Goal: Information Seeking & Learning: Find specific fact

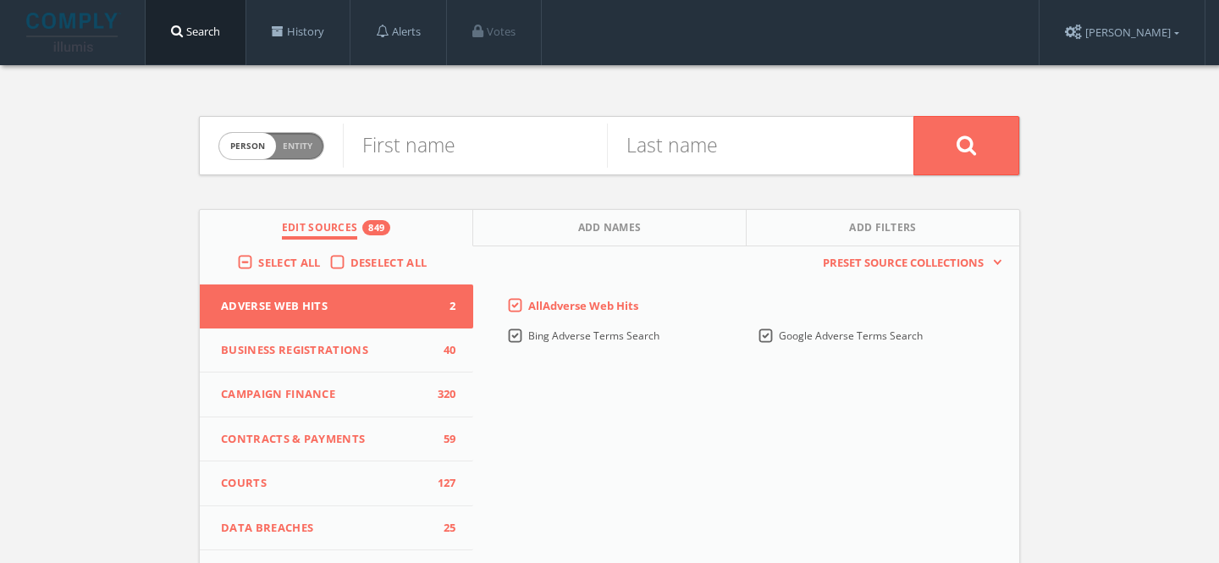
click at [273, 135] on span "Person Entity" at bounding box center [271, 146] width 104 height 26
checkbox input "true"
click at [379, 146] on input "text" at bounding box center [628, 146] width 570 height 44
paste input "LionHeart Critical Power Specialists"
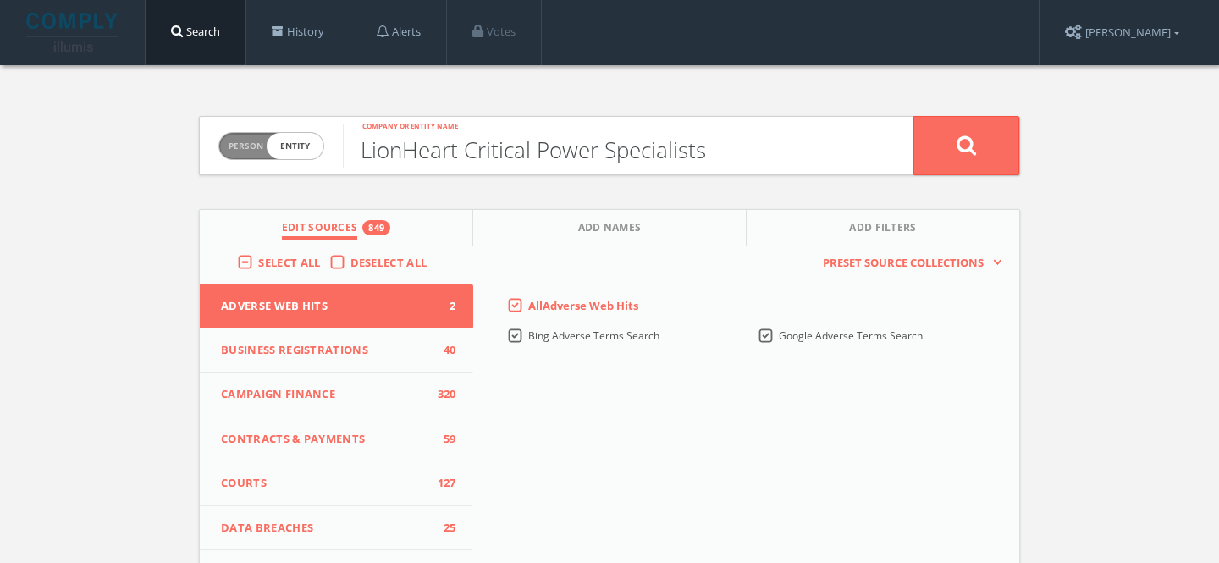
type input "LionHeart Critical Power Specialists"
click at [913, 116] on button at bounding box center [966, 145] width 106 height 59
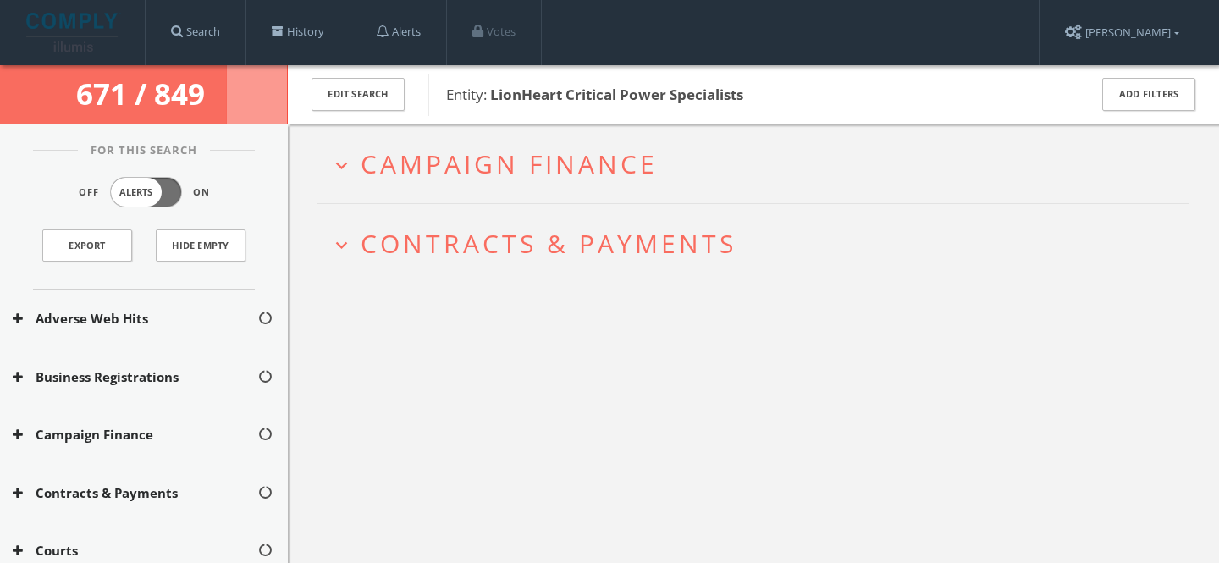
click at [505, 158] on span "Campaign Finance" at bounding box center [509, 163] width 297 height 35
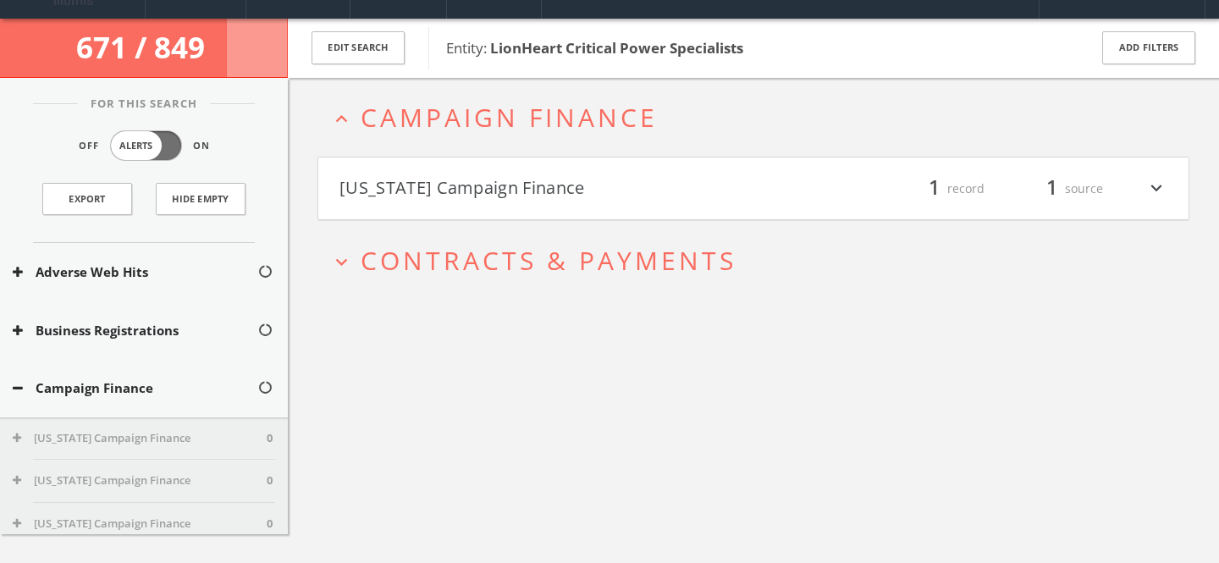
click at [487, 185] on button "[US_STATE] Campaign Finance" at bounding box center [546, 188] width 414 height 29
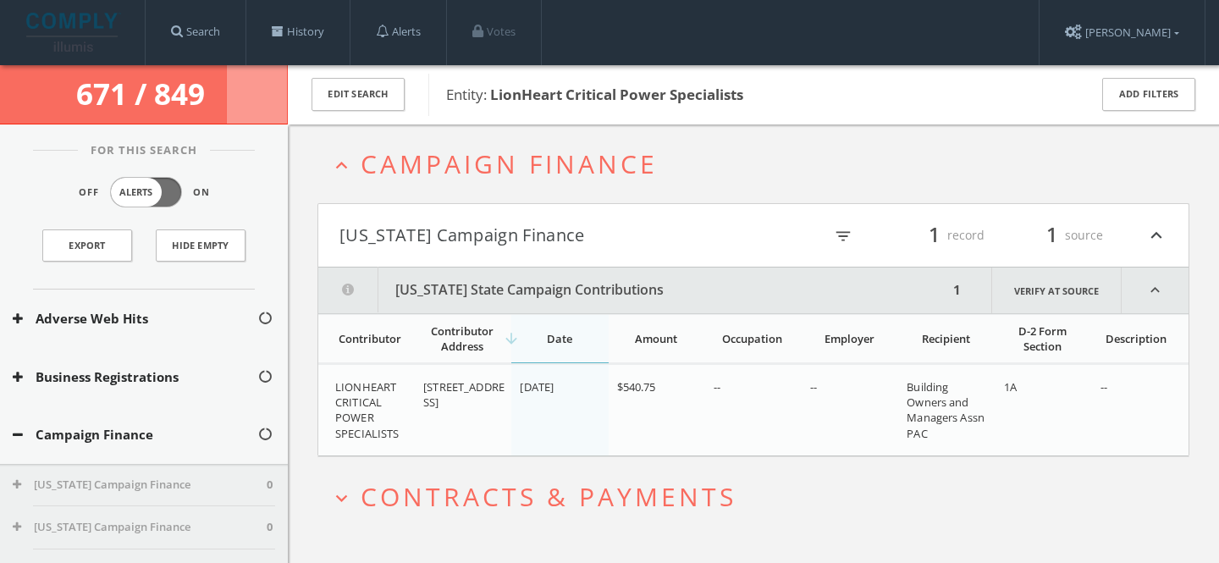
click at [517, 151] on span "Campaign Finance" at bounding box center [509, 163] width 297 height 35
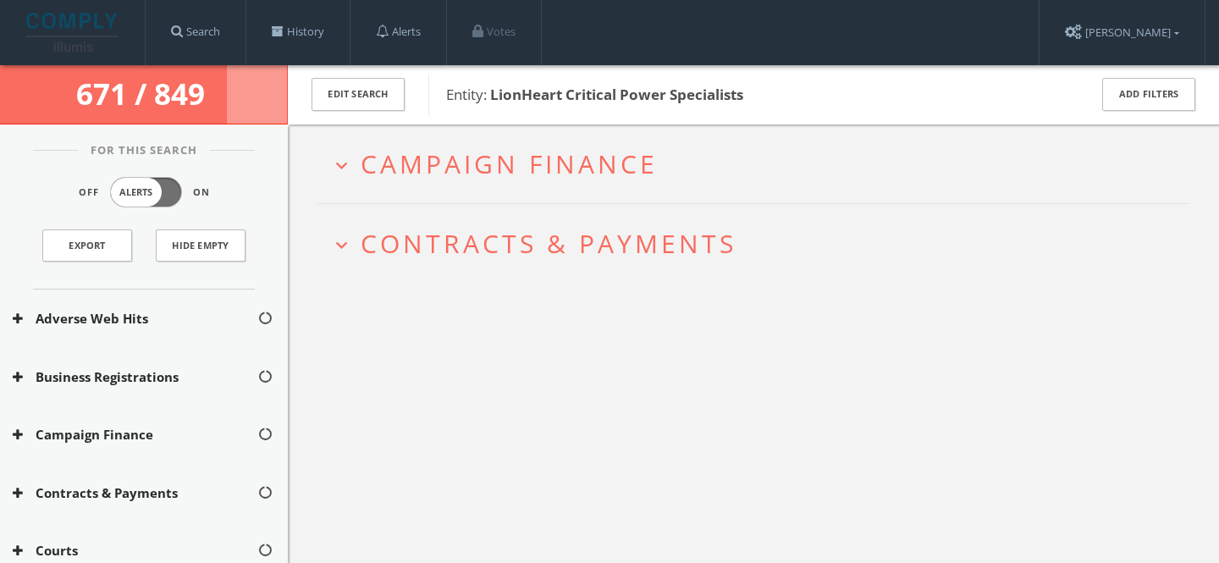
click at [547, 157] on span "Campaign Finance" at bounding box center [509, 163] width 297 height 35
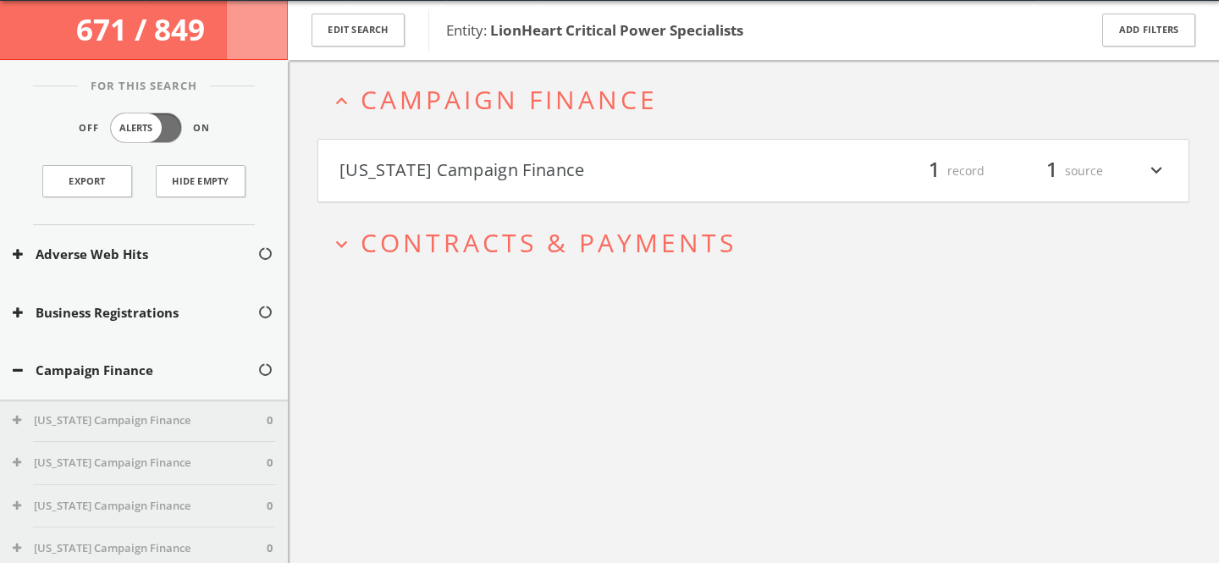
scroll to position [65, 0]
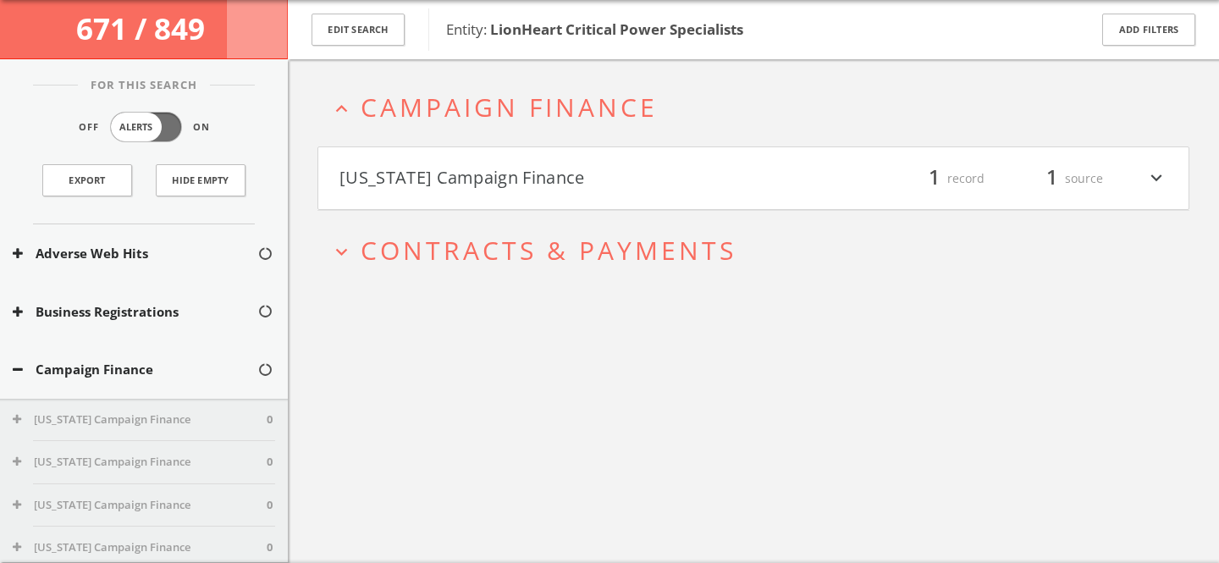
click at [546, 113] on span "Campaign Finance" at bounding box center [509, 107] width 297 height 35
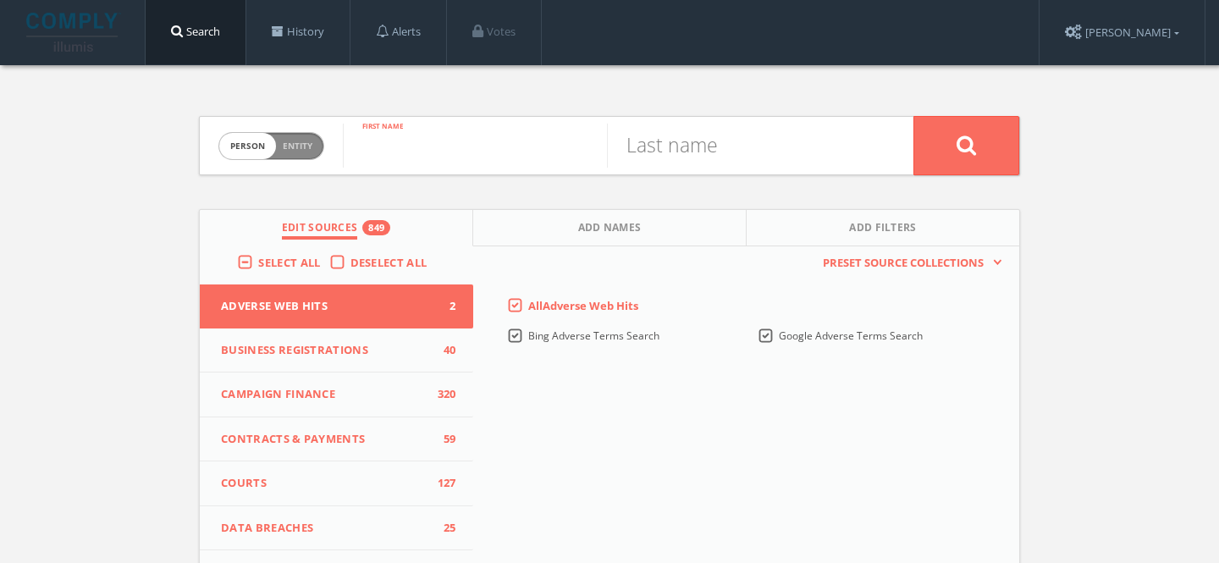
click at [451, 147] on input "text" at bounding box center [475, 146] width 264 height 44
type input "[PERSON_NAME]"
click at [571, 236] on button "Add Names" at bounding box center [609, 228] width 273 height 36
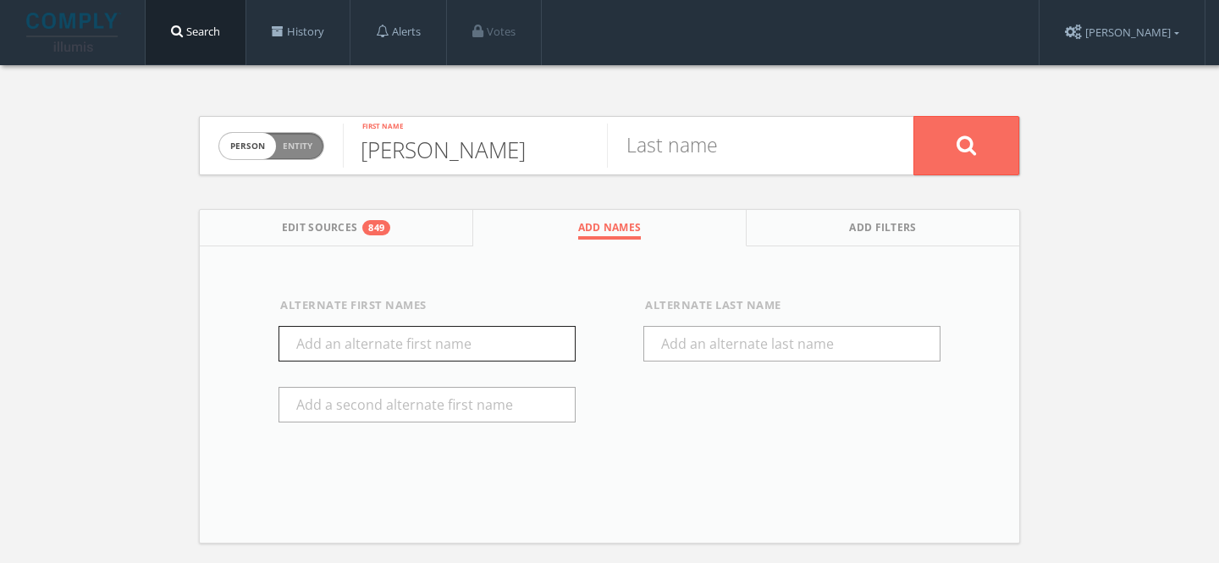
click at [413, 356] on input "text" at bounding box center [426, 344] width 297 height 36
type input "Don"
click at [658, 149] on input "text" at bounding box center [739, 146] width 264 height 44
type input "R"
paste input "[PERSON_NAME]"
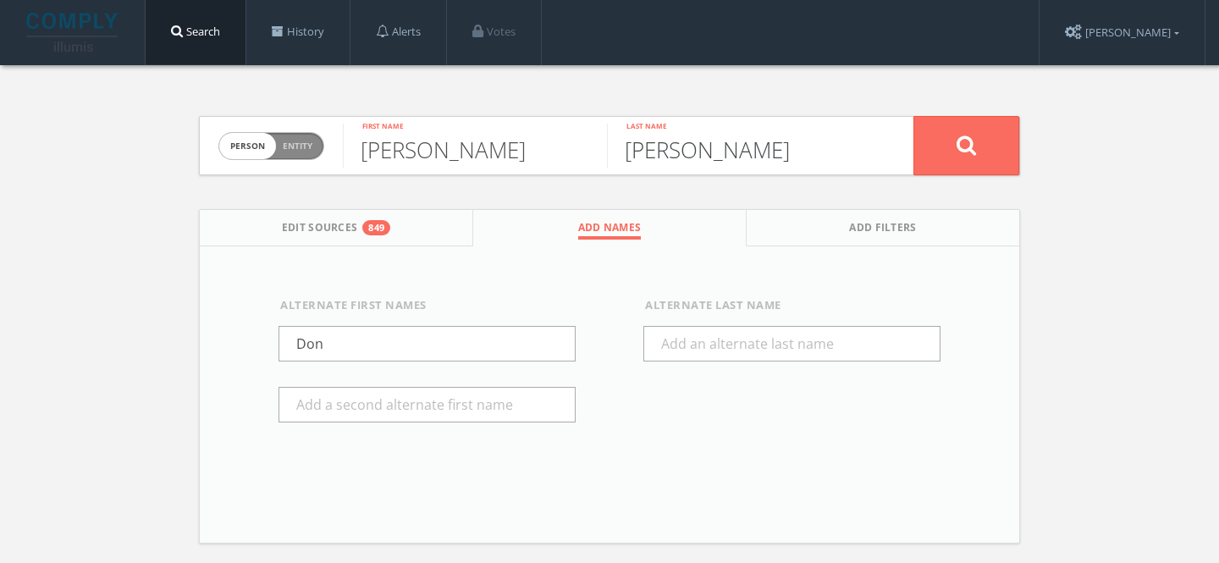
type input "[PERSON_NAME]"
click at [913, 116] on button at bounding box center [966, 145] width 106 height 59
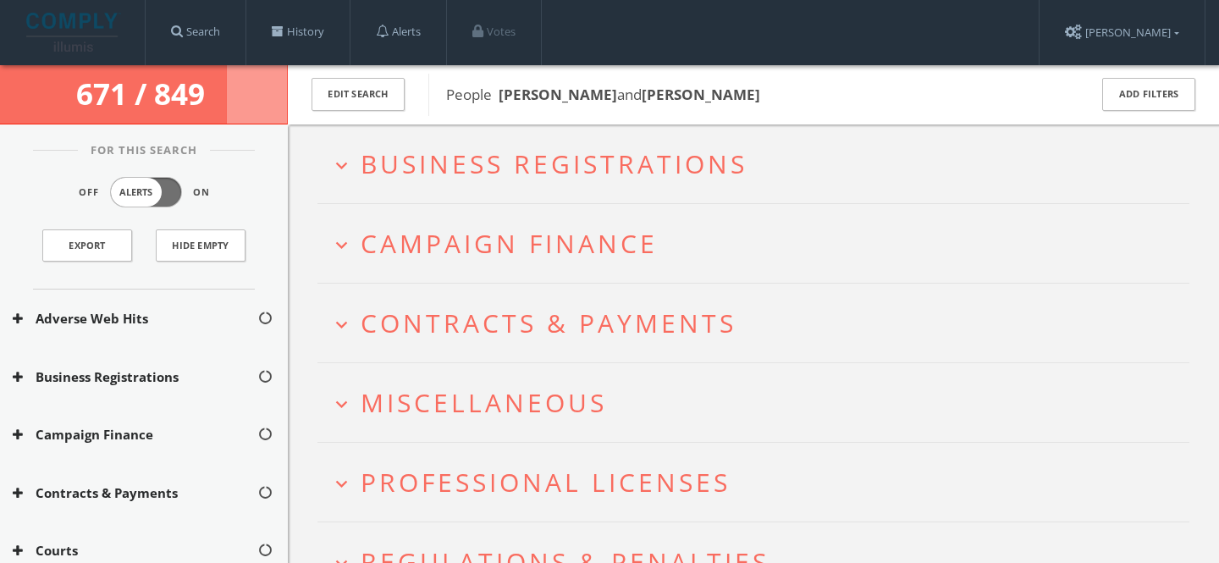
click at [498, 252] on span "Campaign Finance" at bounding box center [509, 243] width 297 height 35
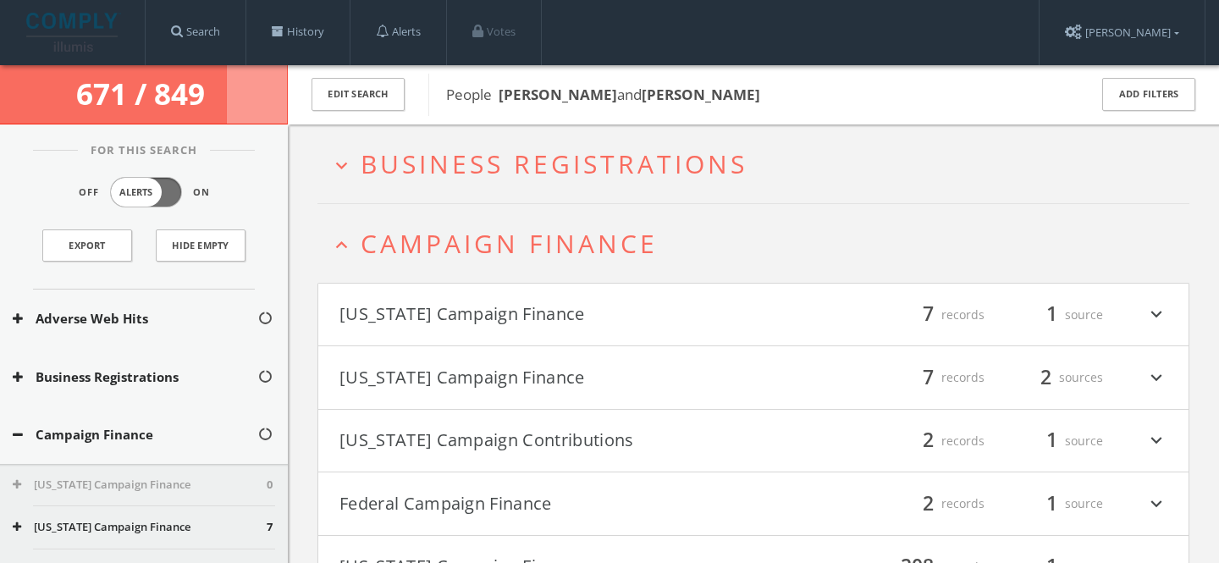
click at [529, 251] on span "Campaign Finance" at bounding box center [509, 243] width 297 height 35
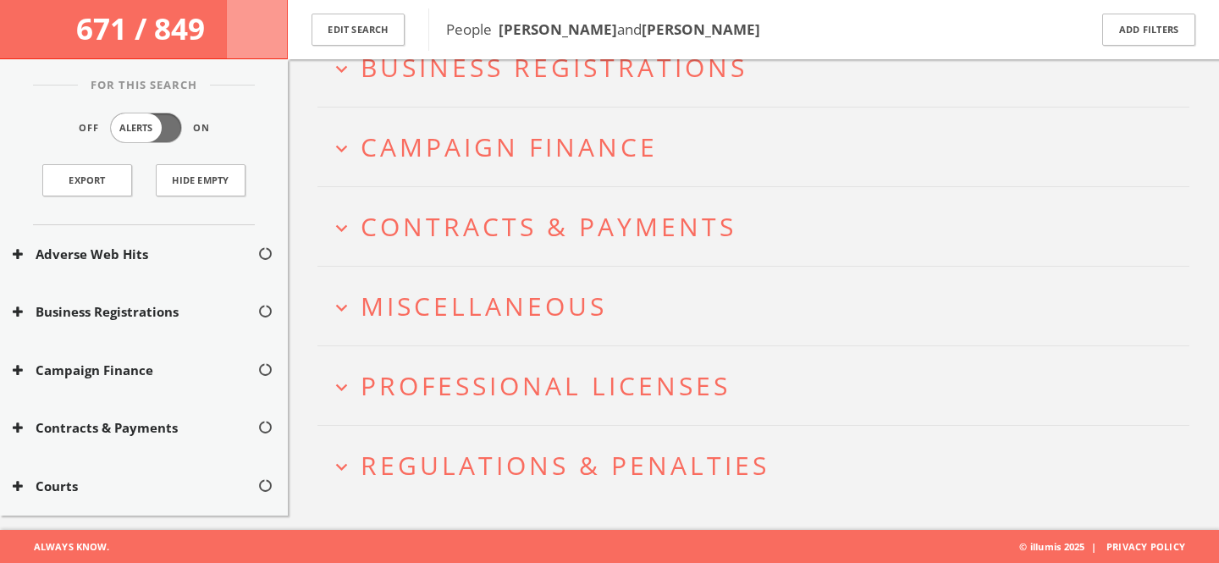
click at [495, 304] on span "Miscellaneous" at bounding box center [484, 306] width 246 height 35
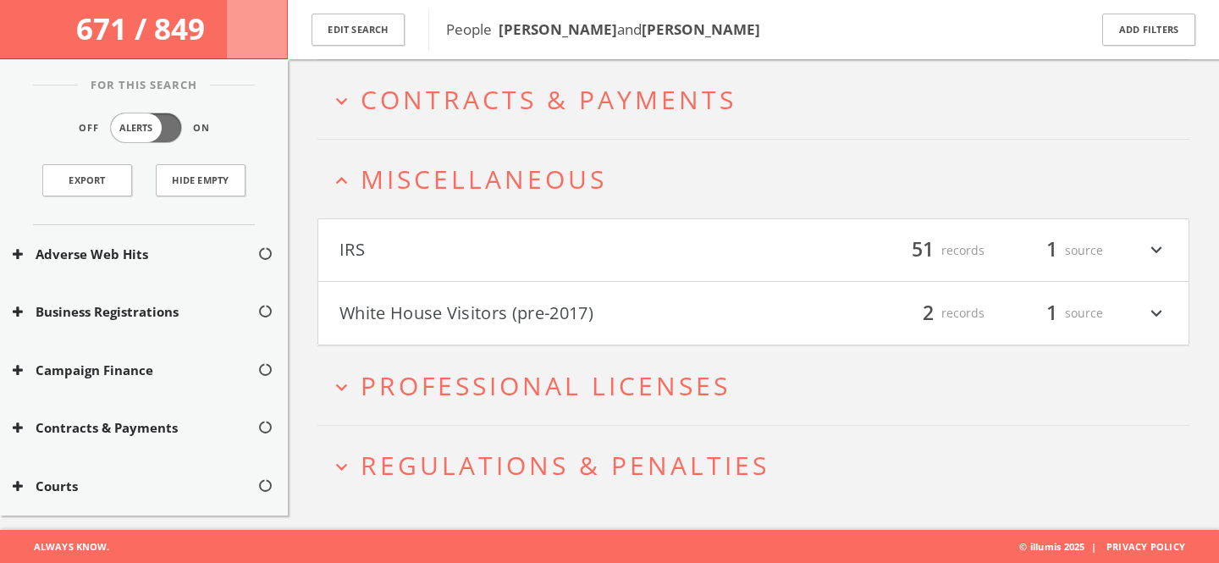
click at [547, 334] on h4 "White House Visitors (pre-2017) filter_list 2 records 1 source expand_more" at bounding box center [753, 313] width 870 height 63
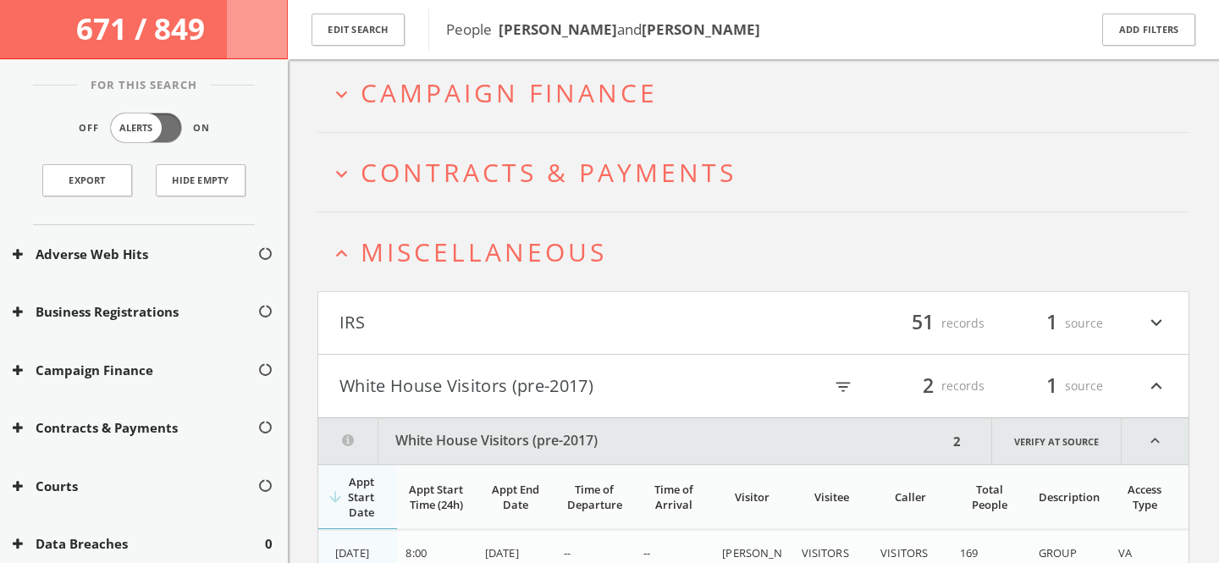
click at [504, 214] on h2 "expand_less Miscellaneous" at bounding box center [753, 251] width 872 height 79
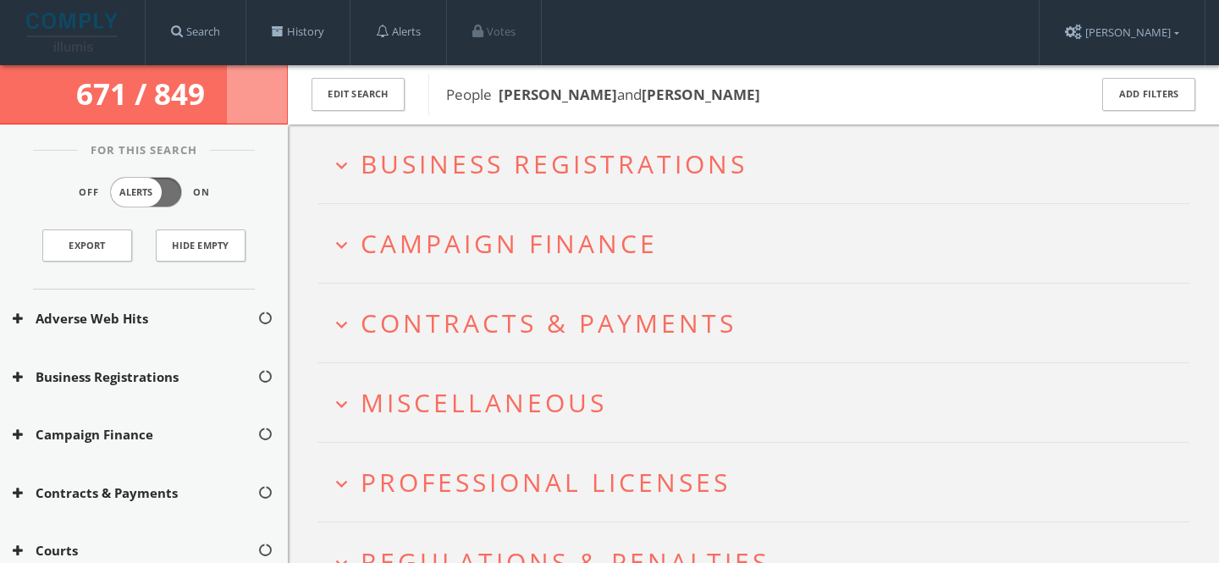
click at [553, 259] on span "Campaign Finance" at bounding box center [509, 243] width 297 height 35
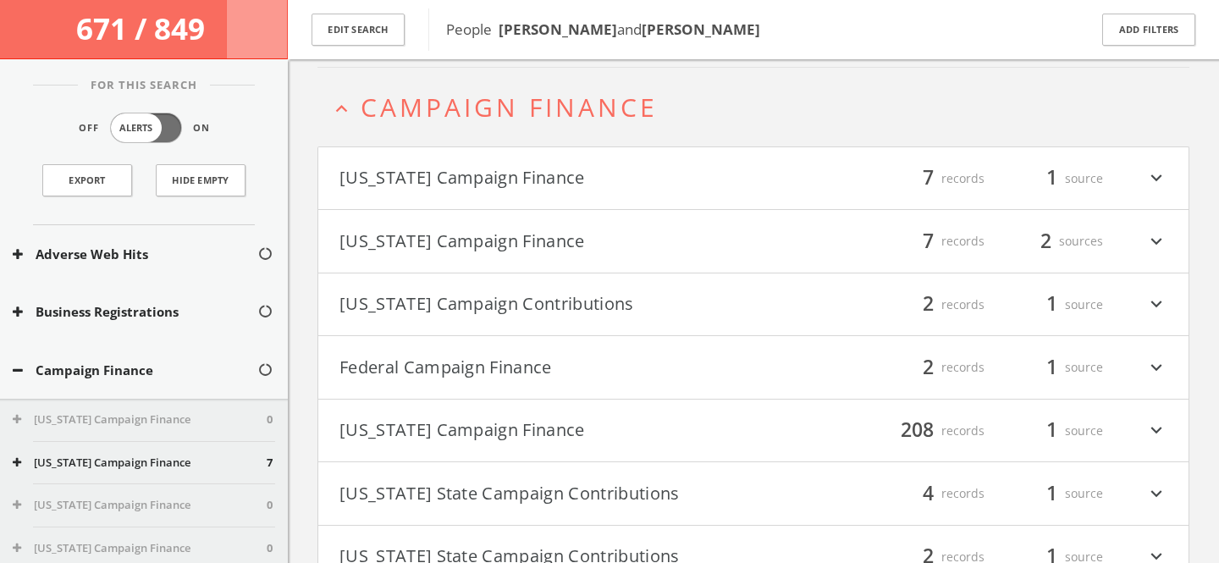
click at [770, 346] on h4 "Federal Campaign Finance filter_list 2 records 1 source expand_more" at bounding box center [753, 367] width 870 height 63
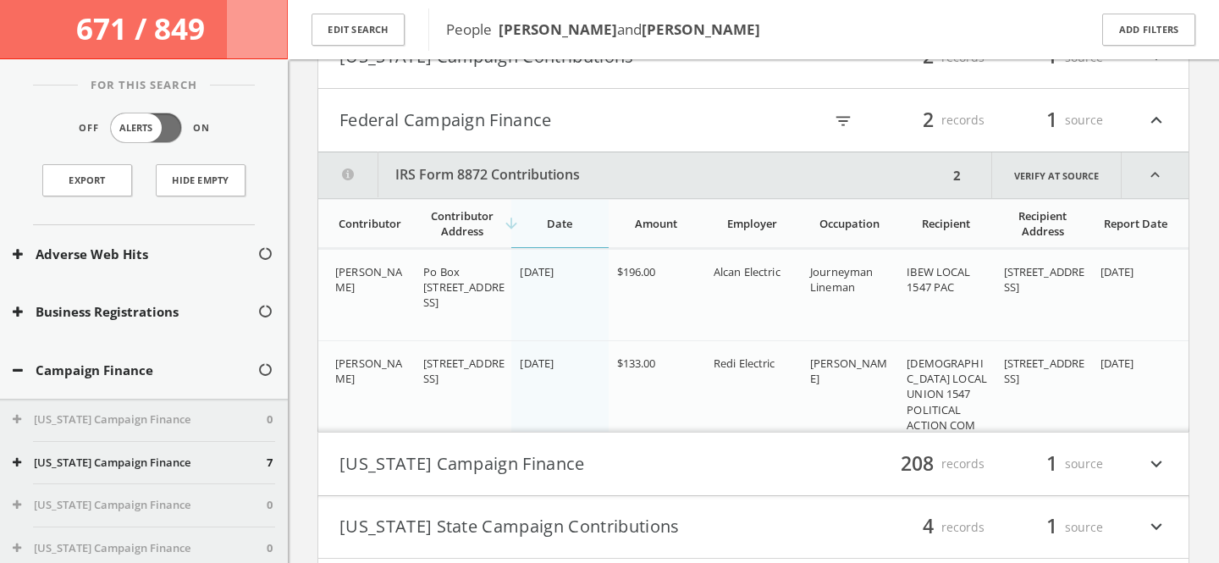
scroll to position [364, 0]
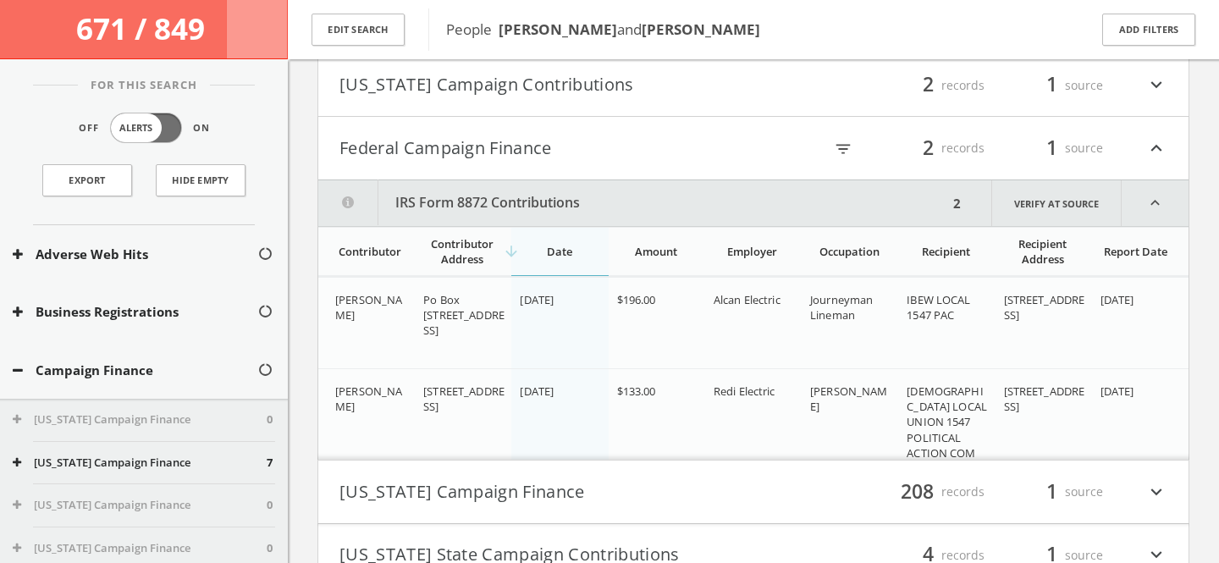
click at [503, 150] on button "Federal Campaign Finance" at bounding box center [546, 148] width 414 height 29
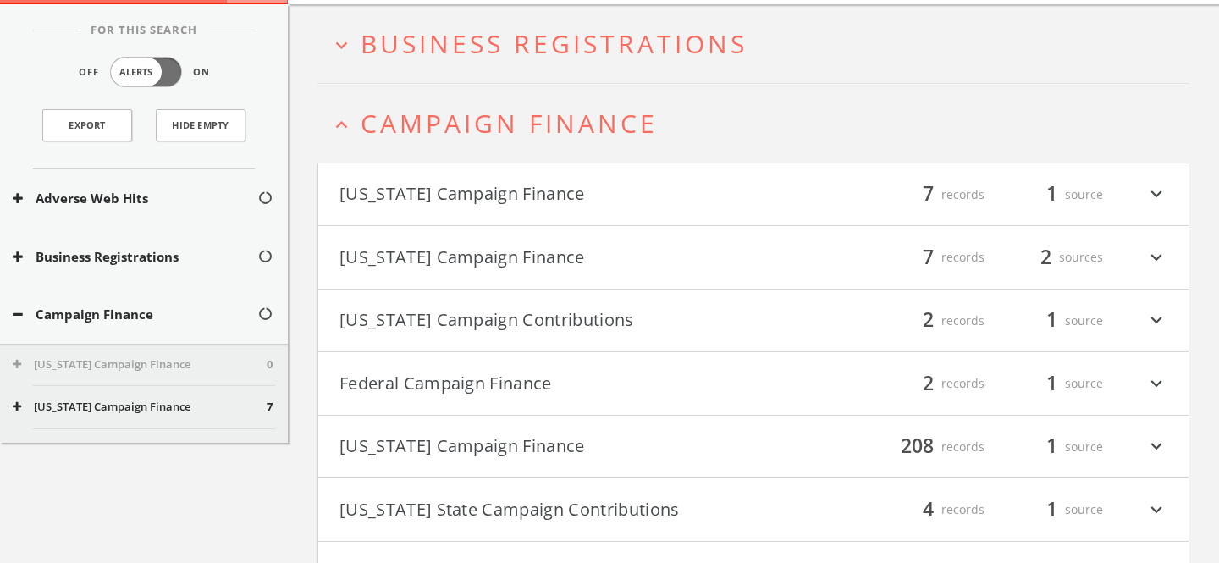
scroll to position [0, 0]
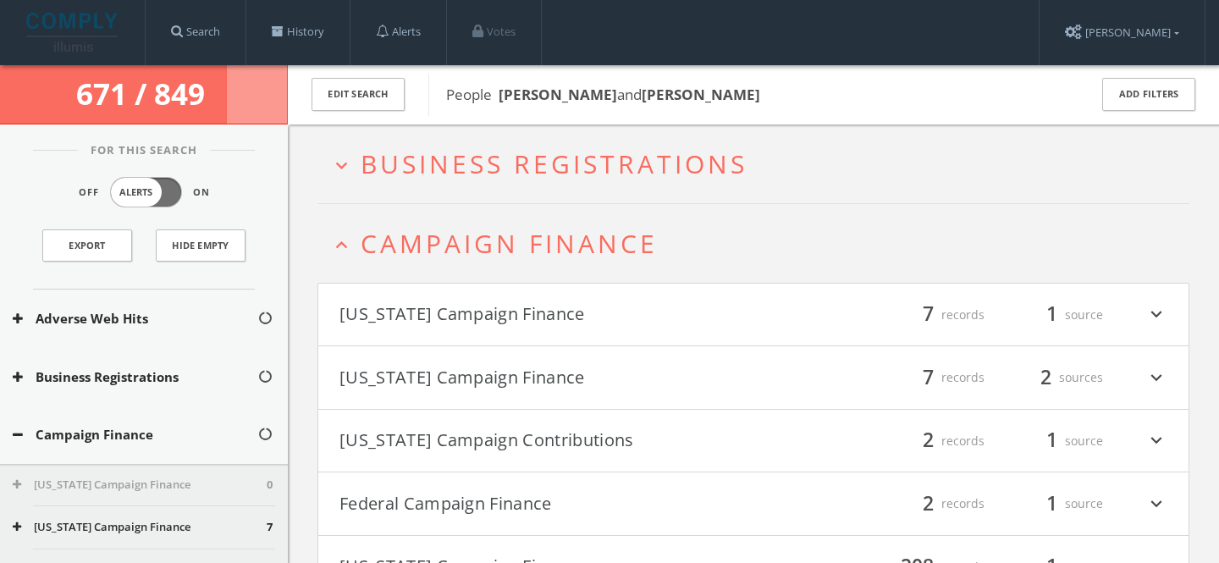
click at [575, 249] on span "Campaign Finance" at bounding box center [509, 243] width 297 height 35
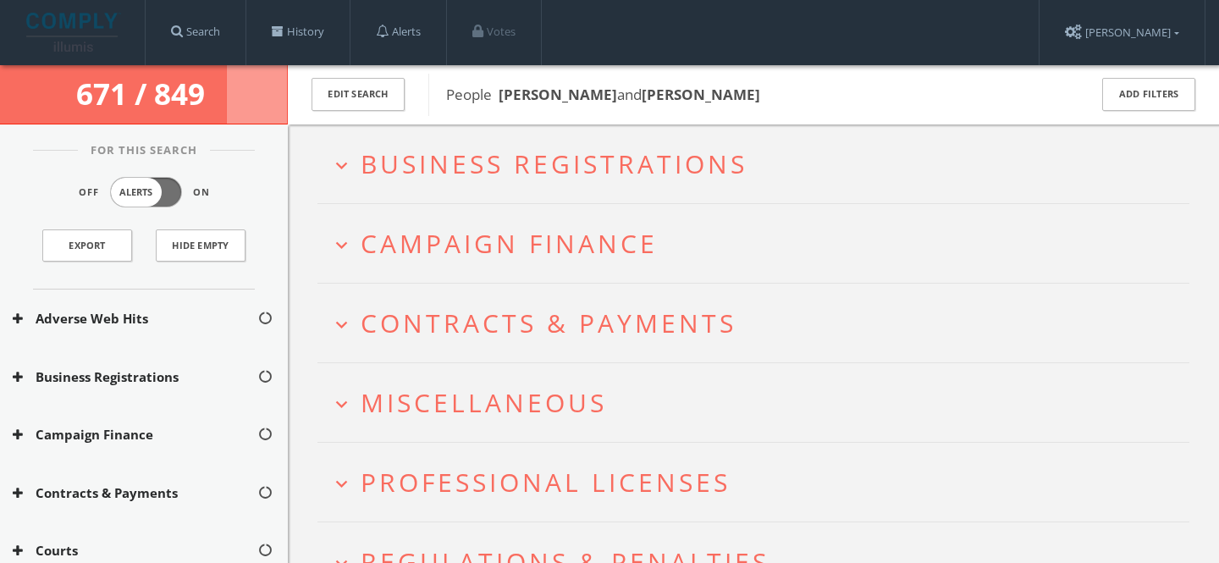
click at [570, 232] on span "Campaign Finance" at bounding box center [509, 243] width 297 height 35
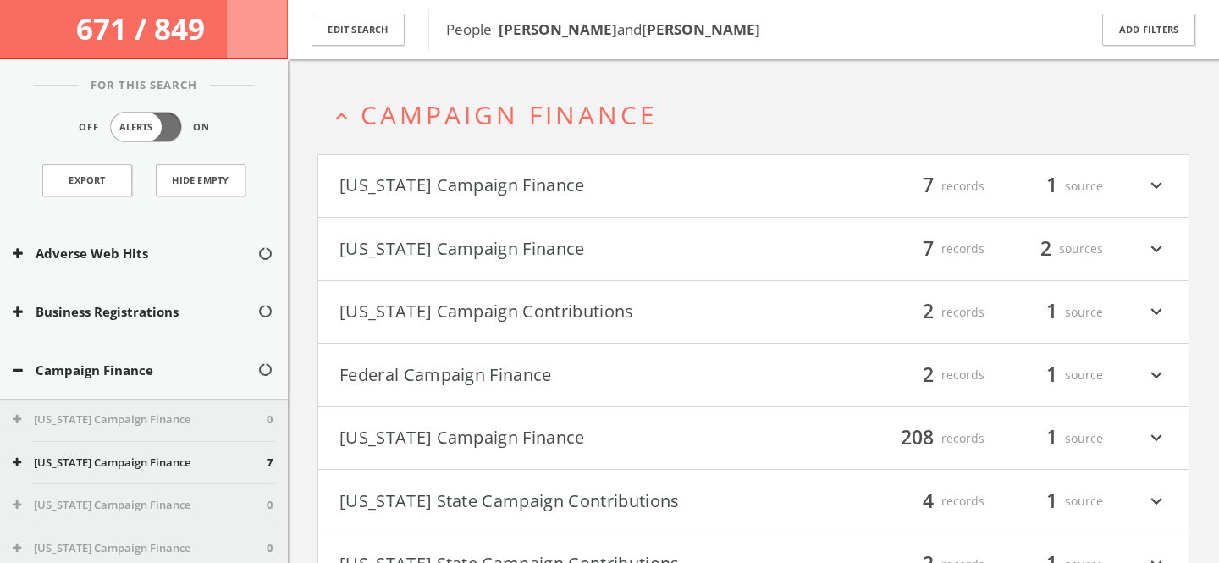
scroll to position [145, 0]
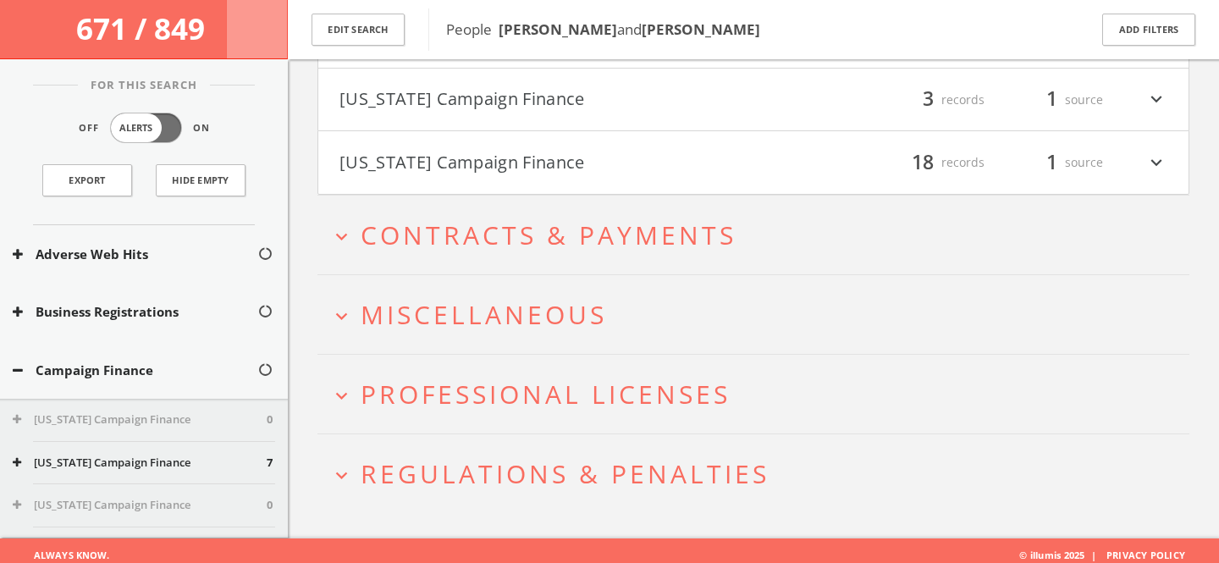
click at [613, 311] on button "expand_more Miscellaneous" at bounding box center [759, 314] width 859 height 28
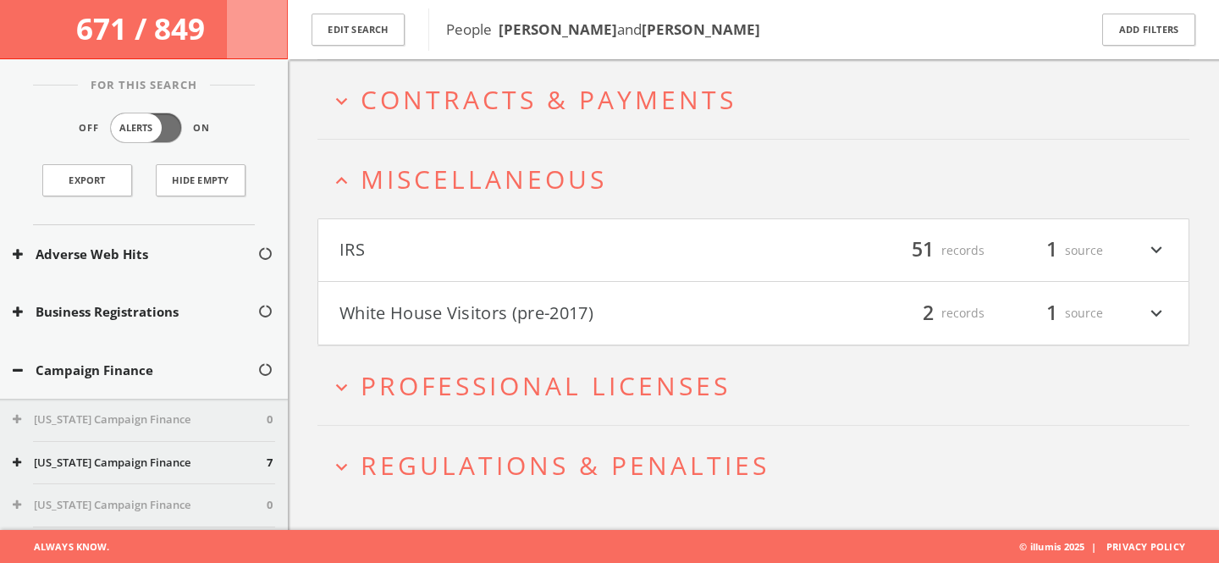
scroll to position [1368, 0]
click at [590, 162] on span "Miscellaneous" at bounding box center [484, 179] width 246 height 35
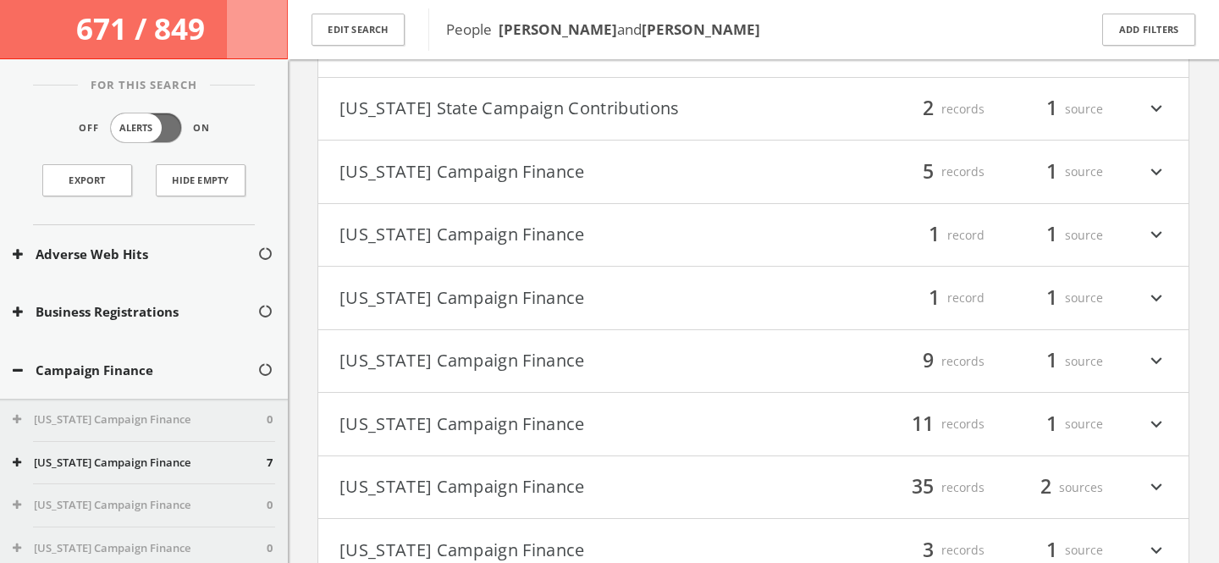
scroll to position [0, 0]
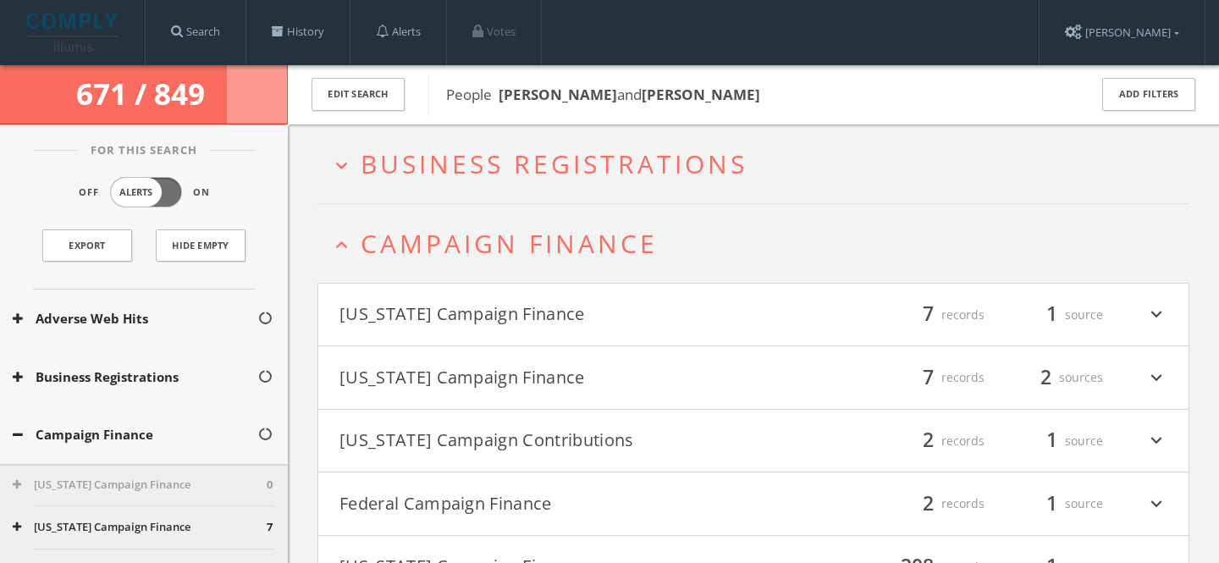
click at [603, 260] on span "Campaign Finance" at bounding box center [509, 243] width 297 height 35
